Goal: Task Accomplishment & Management: Manage account settings

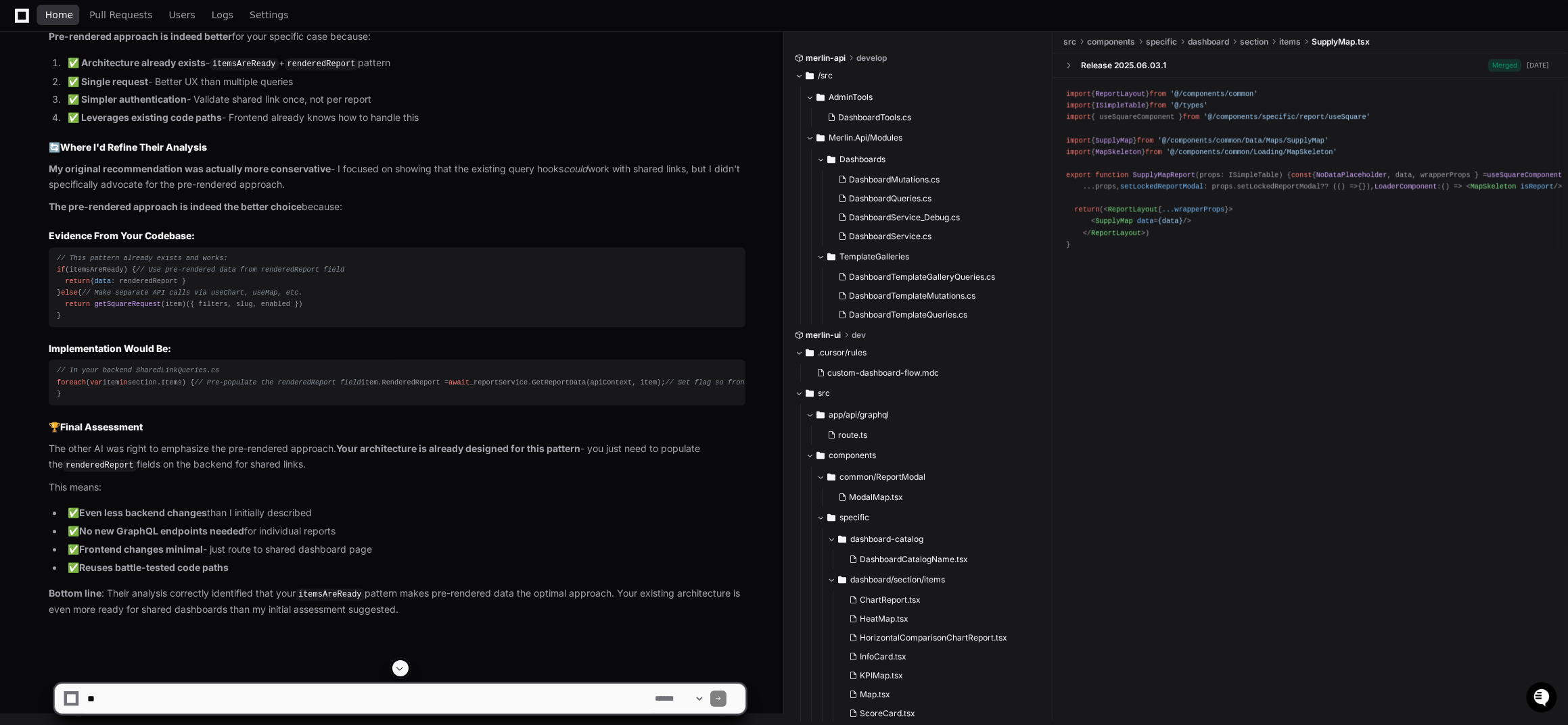
click at [61, 19] on span "Home" at bounding box center [59, 14] width 27 height 8
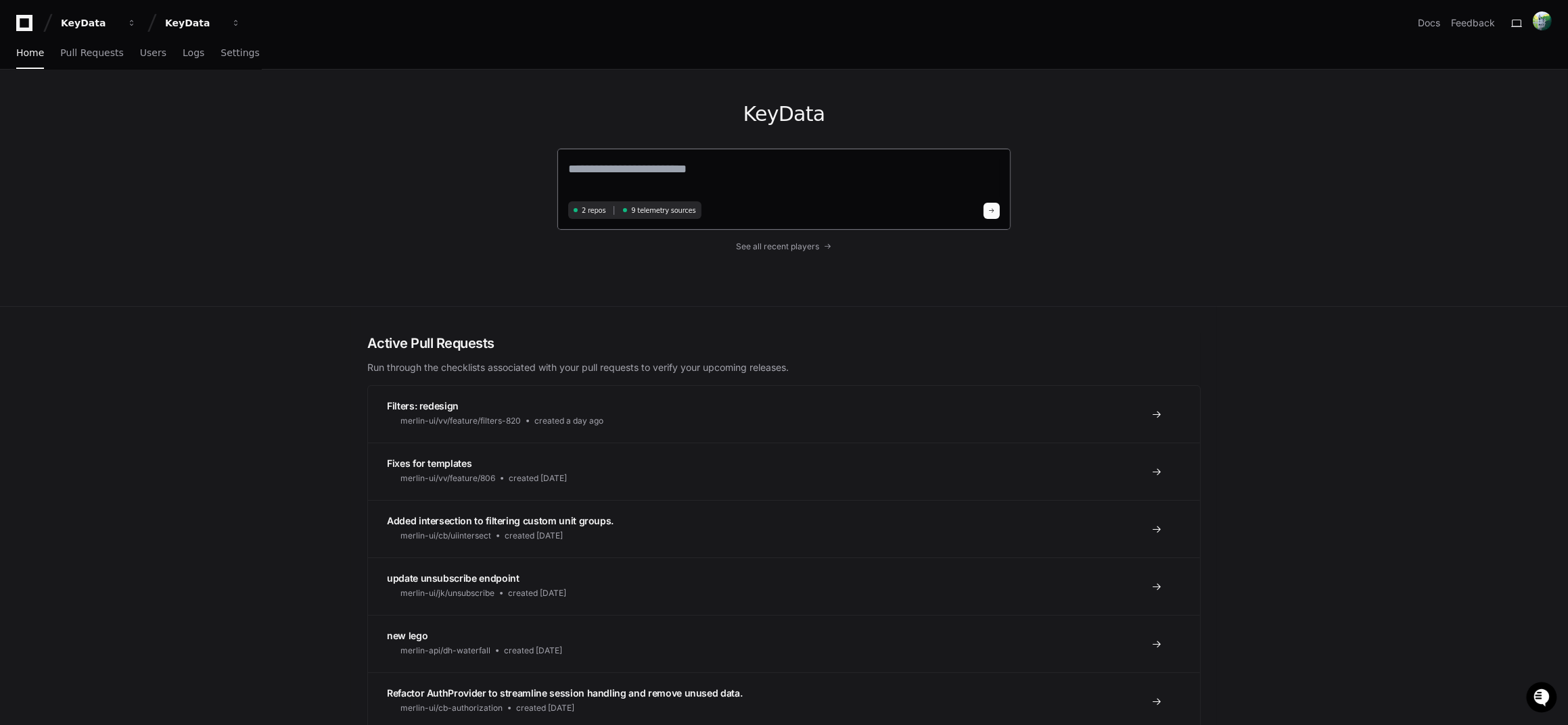
click at [674, 186] on textarea at bounding box center [784, 178] width 432 height 38
click at [665, 178] on textarea at bounding box center [784, 178] width 432 height 38
click at [182, 21] on div "KeyData" at bounding box center [194, 22] width 59 height 13
click at [181, 22] on div "KeyData" at bounding box center [194, 22] width 59 height 13
click at [74, 24] on div "KeyData" at bounding box center [90, 22] width 59 height 13
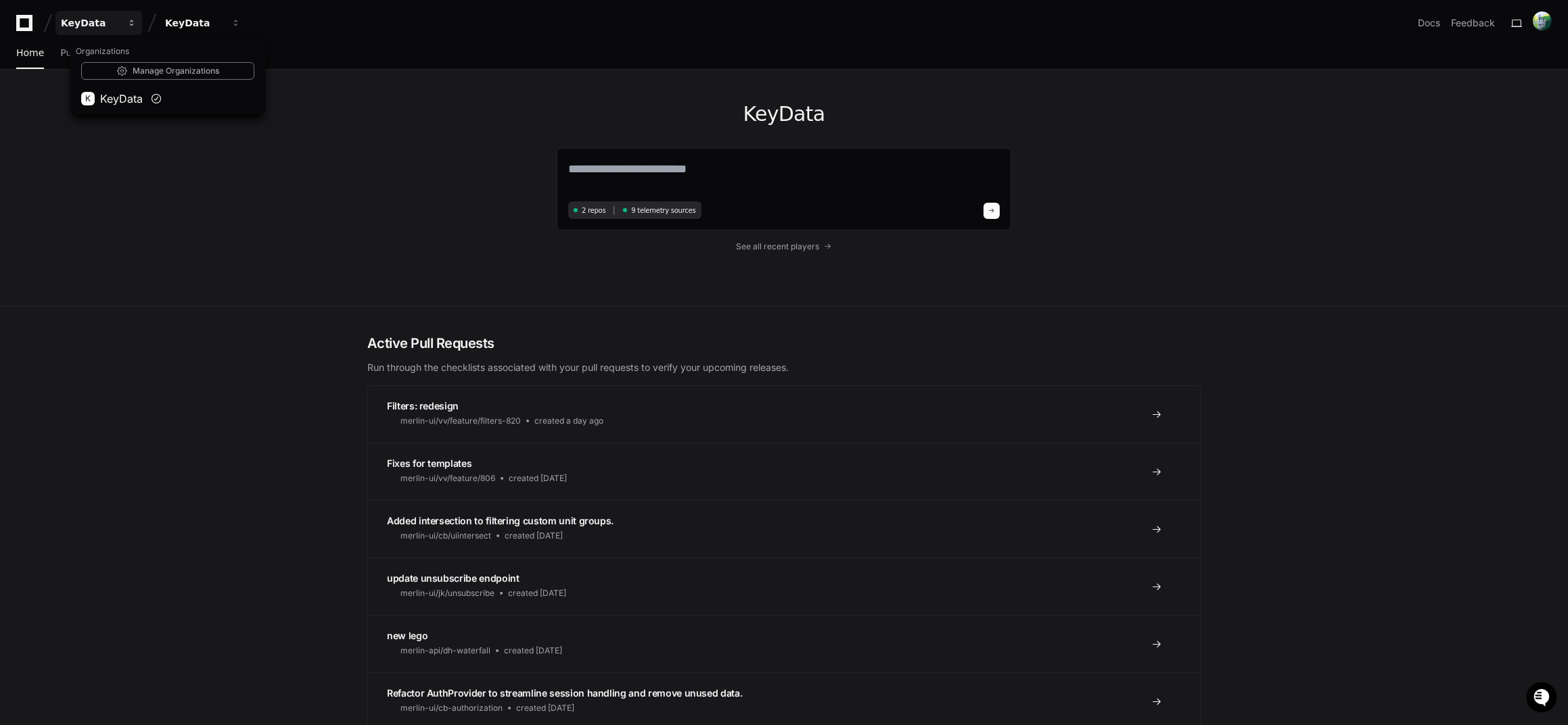
click at [74, 24] on div "KeyData" at bounding box center [90, 22] width 59 height 13
click at [221, 51] on span "Settings" at bounding box center [239, 52] width 38 height 8
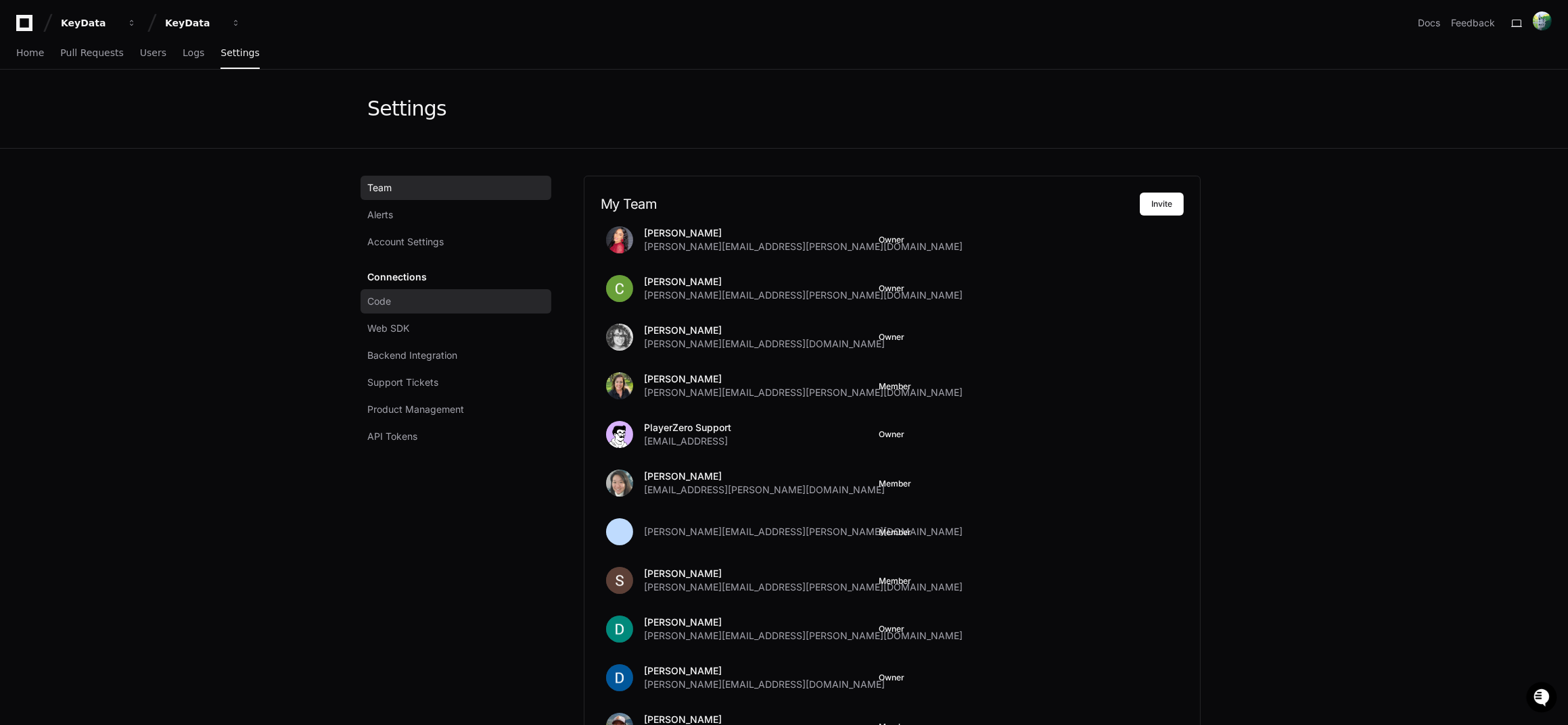
click at [407, 295] on link "Code" at bounding box center [455, 300] width 191 height 24
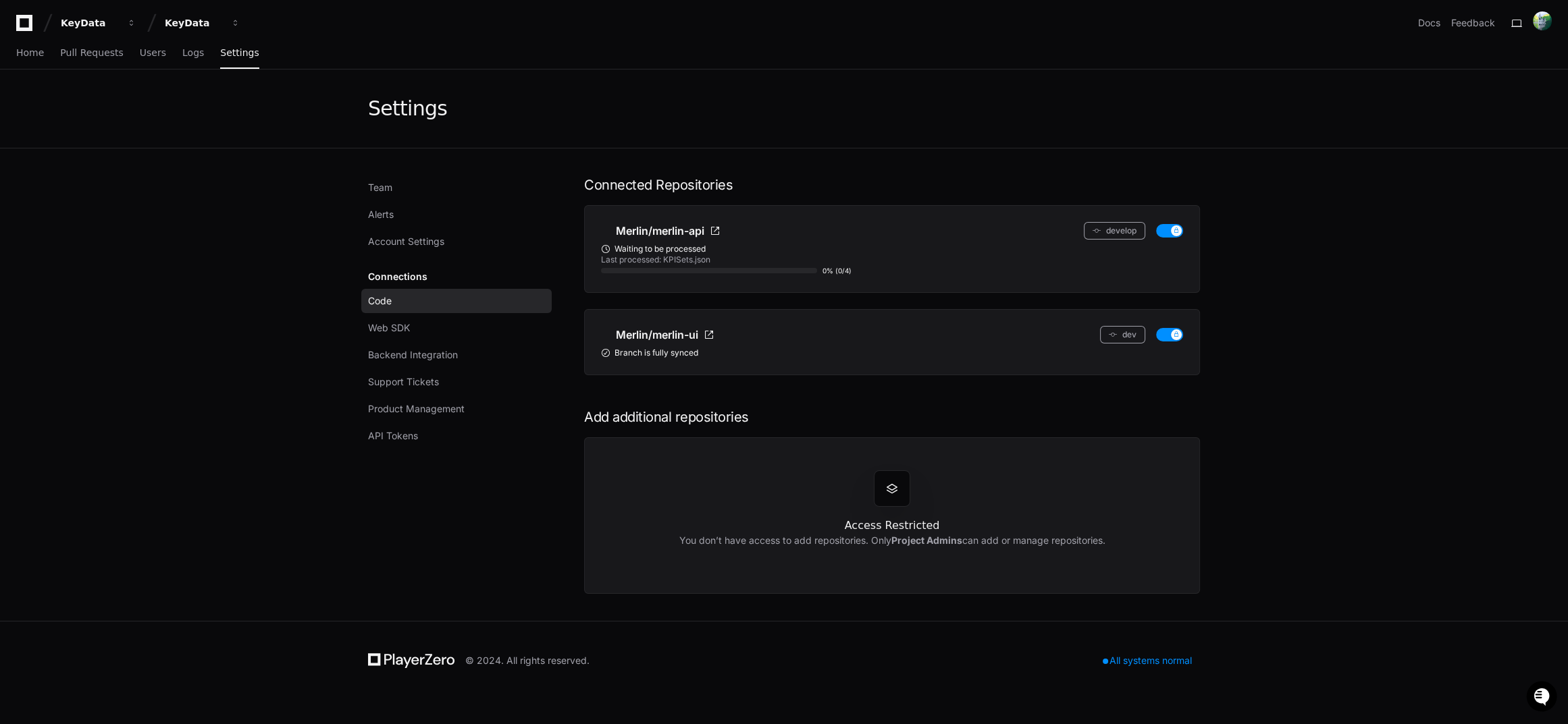
click at [738, 256] on div "Last processed: KPISets.json" at bounding box center [892, 260] width 582 height 11
click at [35, 52] on span "Home" at bounding box center [29, 52] width 27 height 8
